Goal: Transaction & Acquisition: Purchase product/service

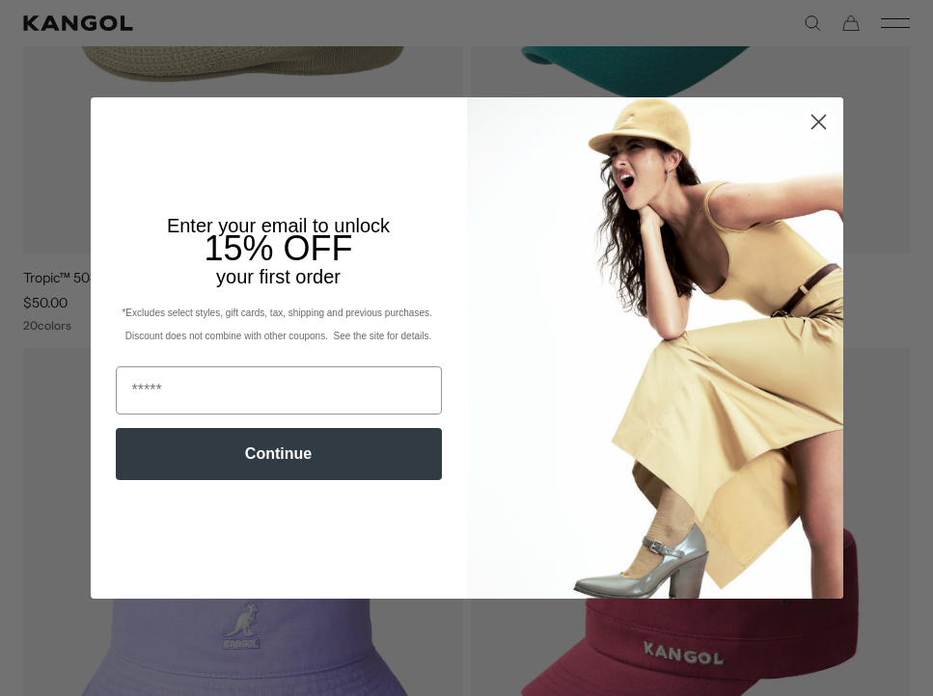
click at [810, 135] on circle "Close dialog" at bounding box center [817, 122] width 32 height 32
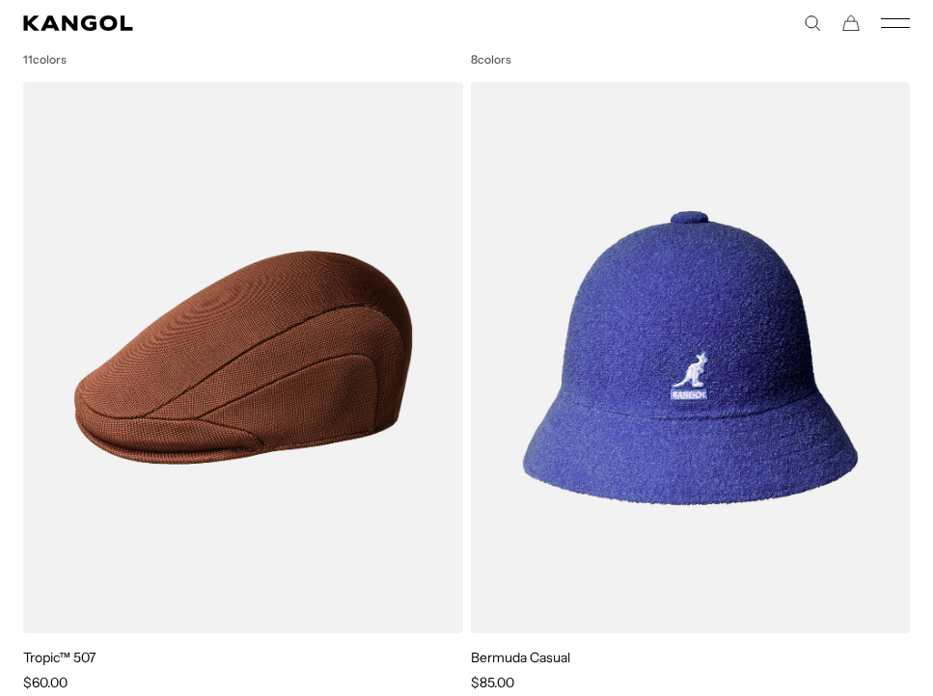
scroll to position [3393, 0]
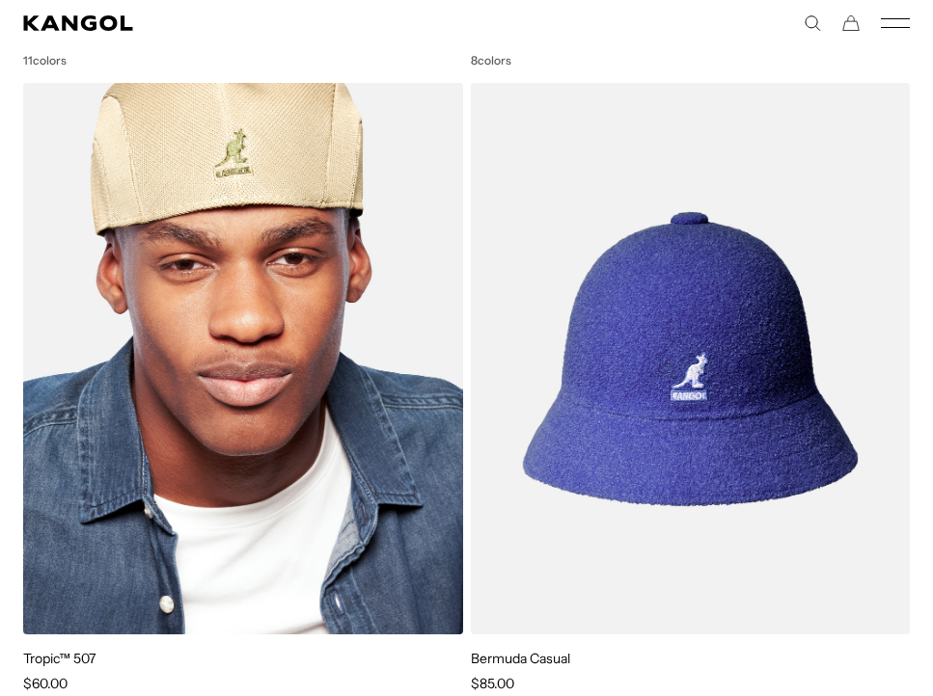
click at [392, 411] on img at bounding box center [243, 359] width 440 height 552
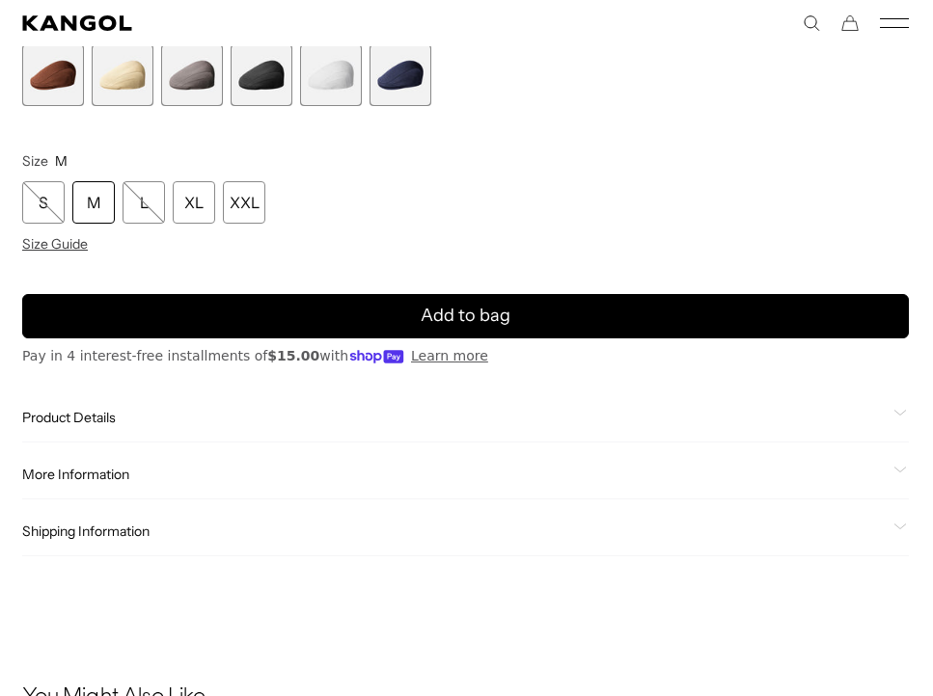
click at [127, 80] on span "2 of 6" at bounding box center [123, 75] width 62 height 62
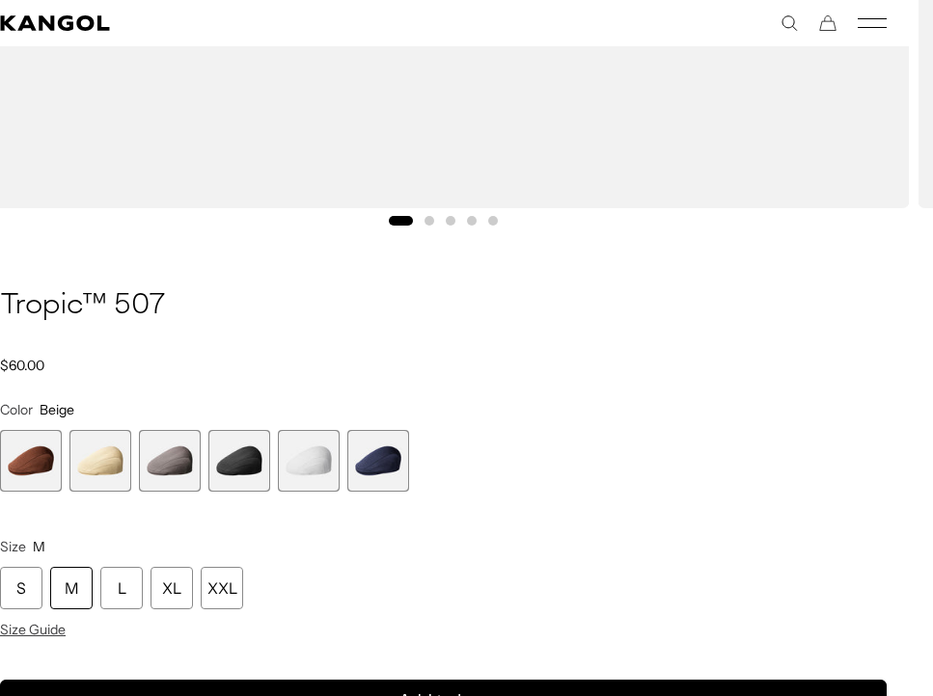
scroll to position [1156, 23]
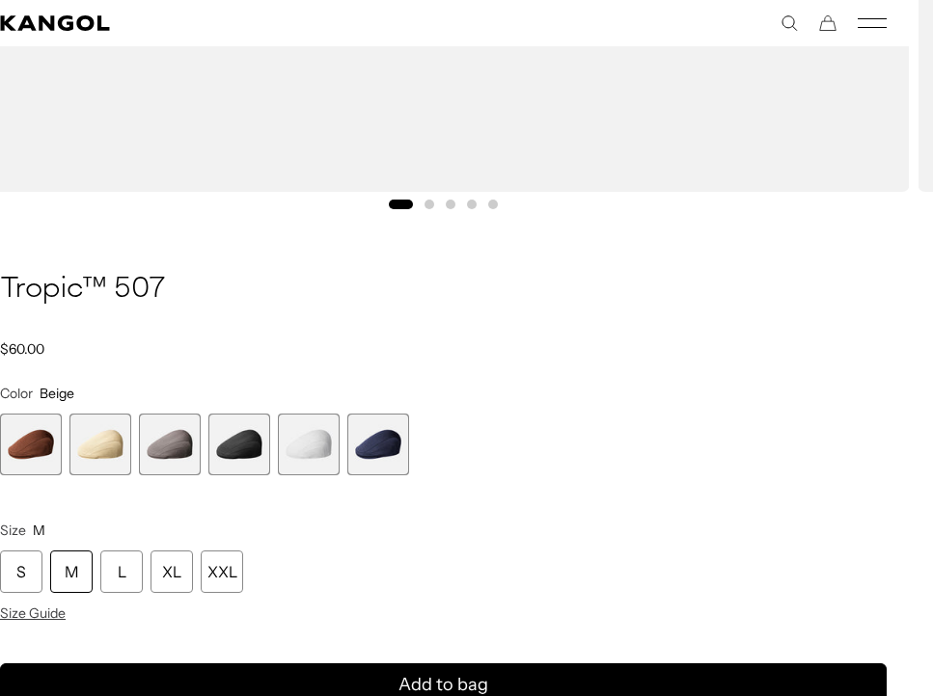
click at [20, 448] on span "1 of 6" at bounding box center [31, 445] width 62 height 62
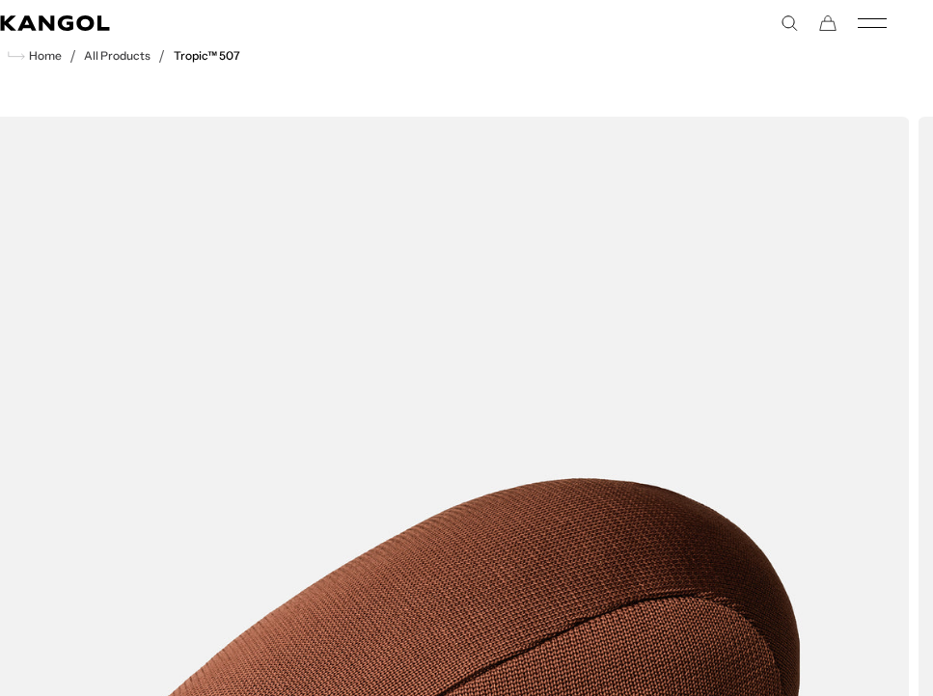
scroll to position [35, 23]
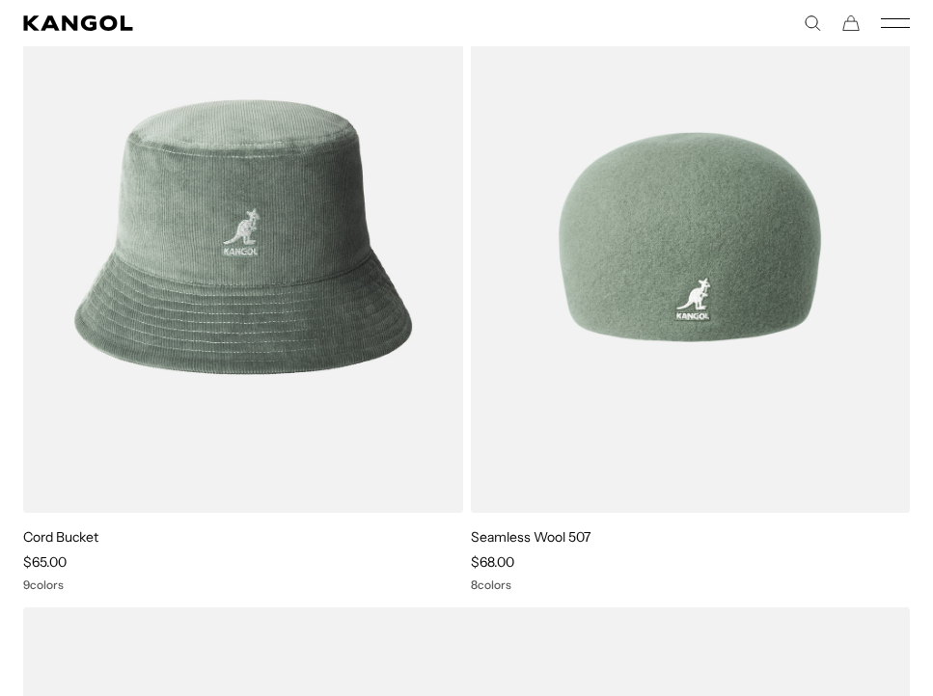
scroll to position [6224, 0]
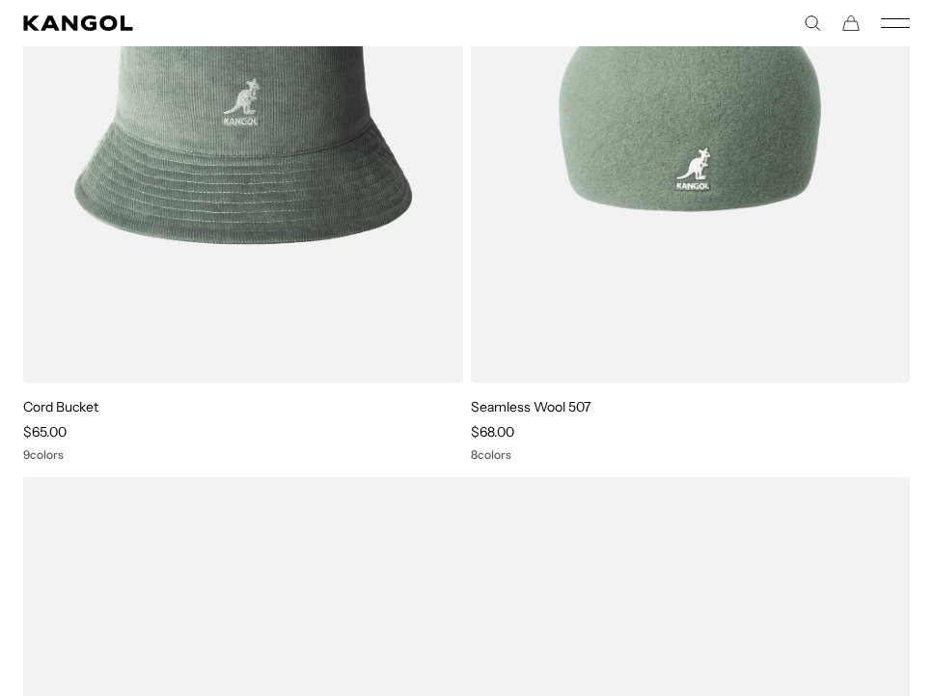
click at [634, 230] on img at bounding box center [691, 107] width 440 height 552
